Goal: Find contact information: Find contact information

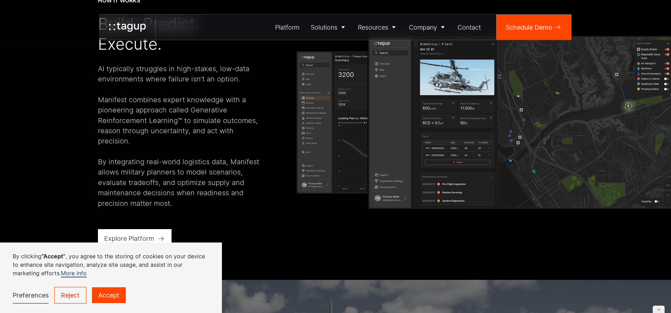
scroll to position [1309, 0]
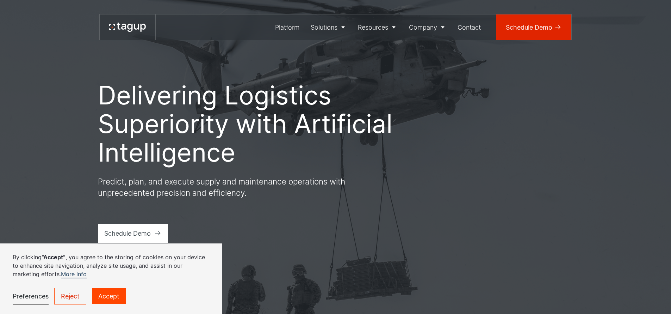
click at [540, 27] on div "Schedule Demo" at bounding box center [529, 28] width 47 height 10
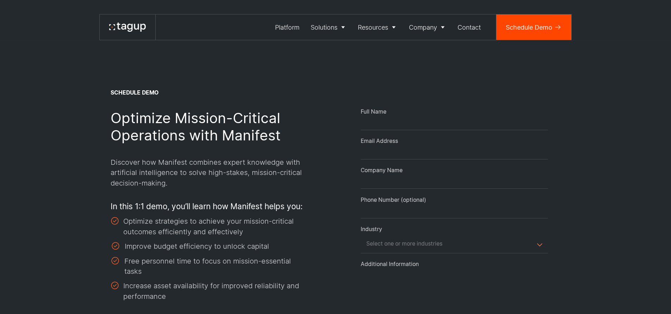
select select "Request Demo Form"
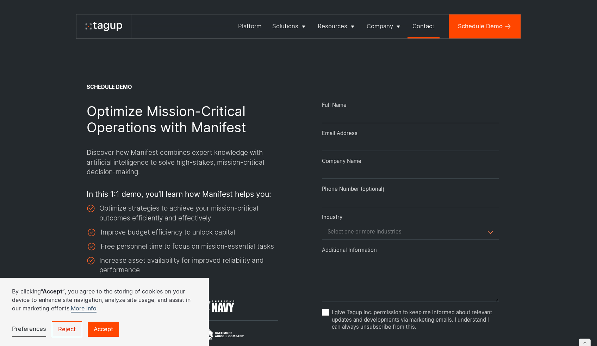
click at [426, 27] on div "Contact" at bounding box center [424, 26] width 22 height 9
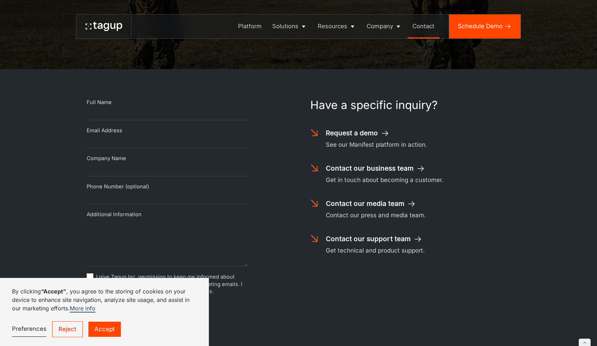
scroll to position [291, 0]
